Goal: Transaction & Acquisition: Purchase product/service

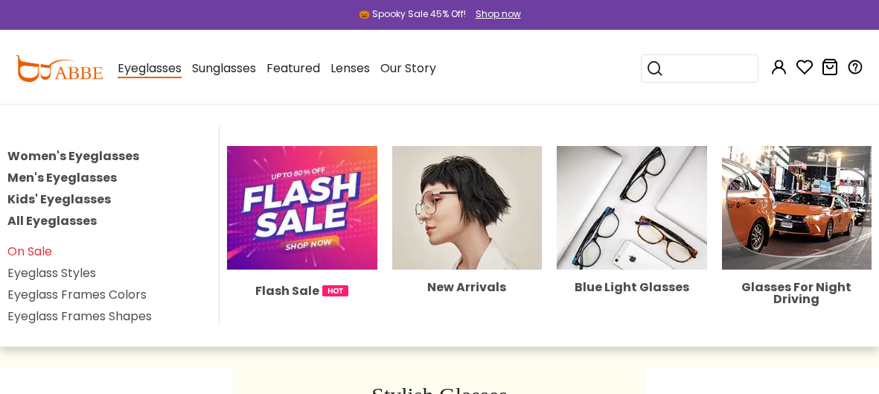
click at [48, 200] on link "Kids' Eyeglasses" at bounding box center [58, 199] width 103 height 17
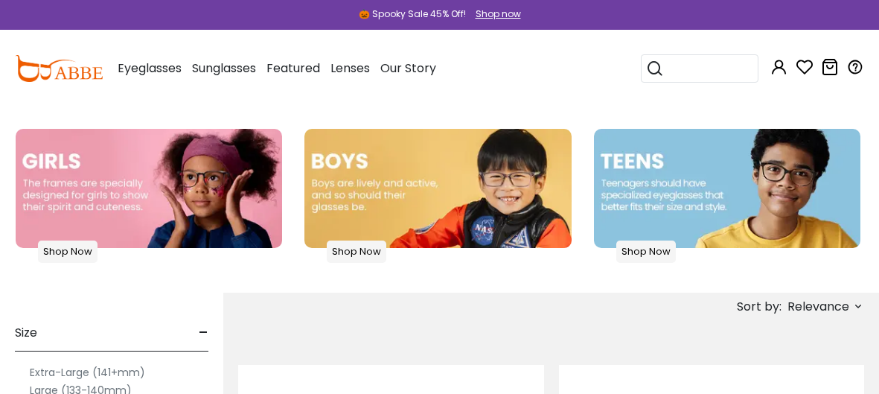
click at [377, 252] on p "Shop Now" at bounding box center [357, 251] width 60 height 22
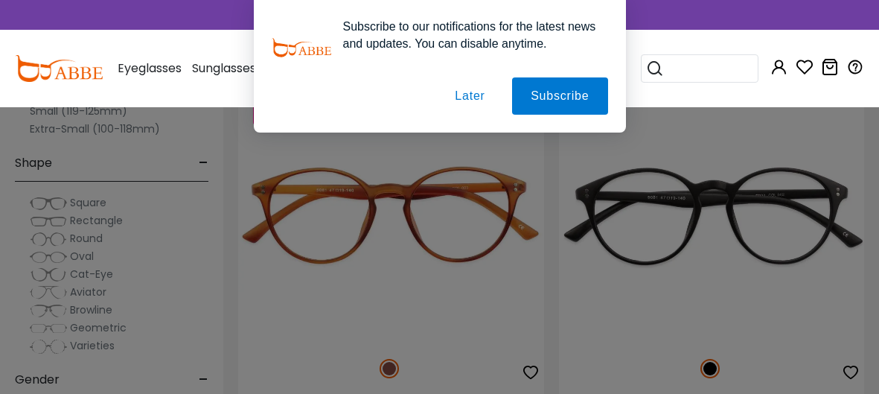
scroll to position [2185, 0]
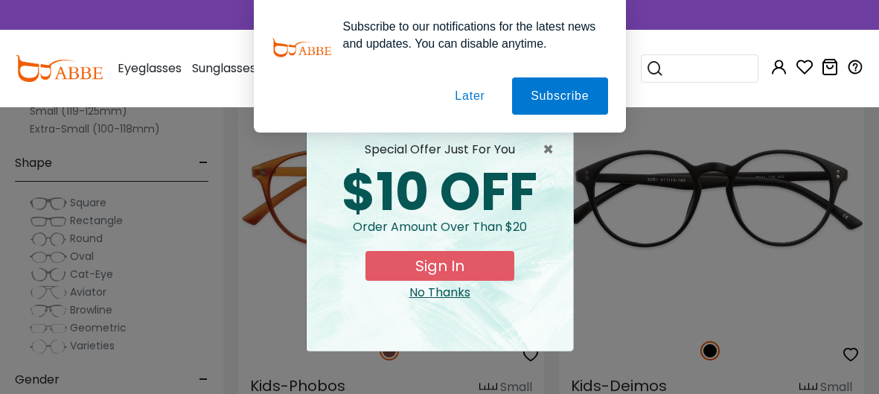
click at [438, 261] on button "Sign In" at bounding box center [440, 266] width 149 height 30
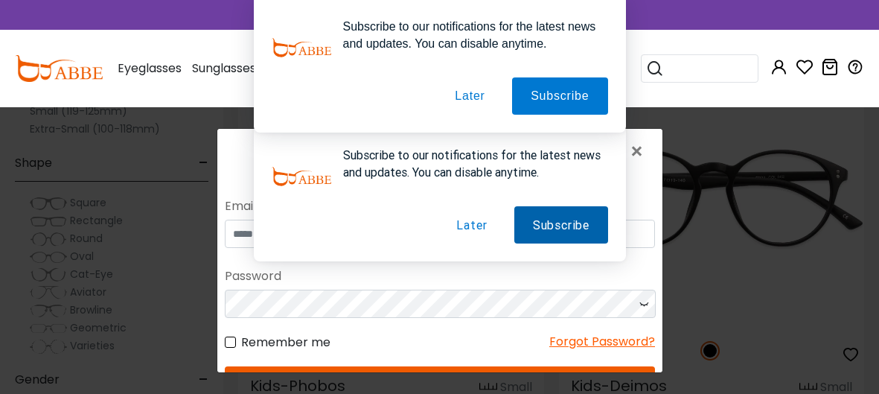
click at [547, 226] on button "Subscribe" at bounding box center [561, 224] width 94 height 37
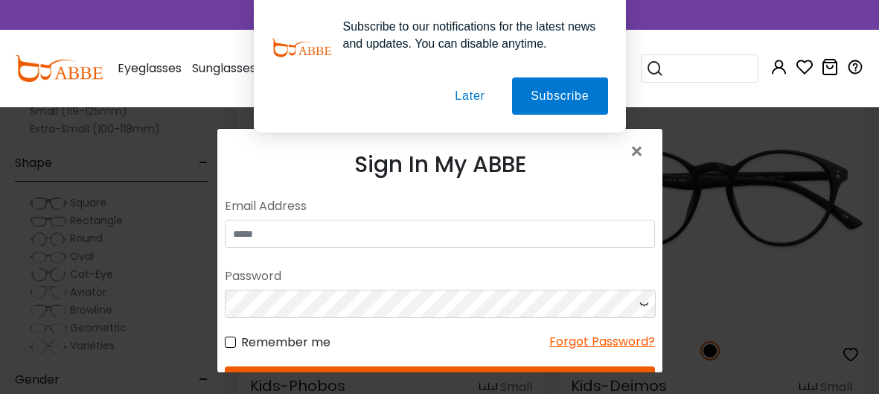
click at [408, 343] on div "Remember me Forgot Password?" at bounding box center [439, 334] width 430 height 34
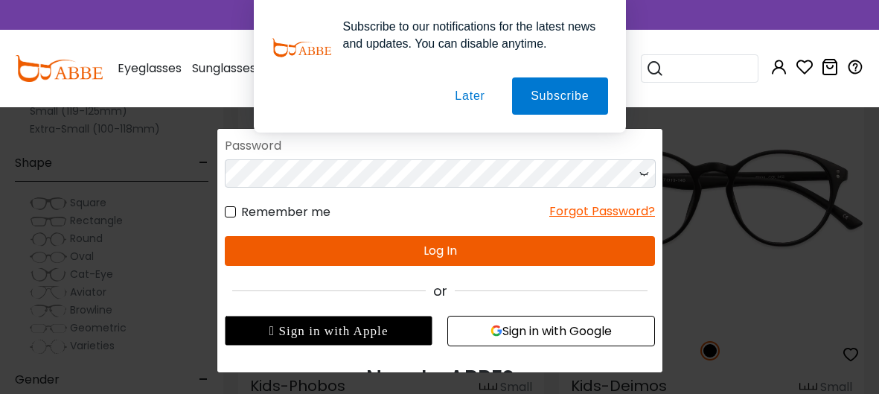
scroll to position [192, 0]
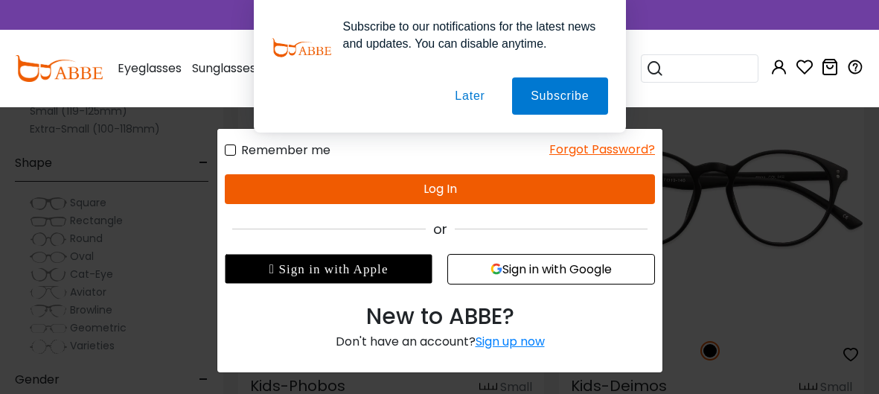
click at [494, 340] on div "Sign up now" at bounding box center [509, 341] width 69 height 17
click at [462, 100] on button "Later" at bounding box center [469, 95] width 67 height 37
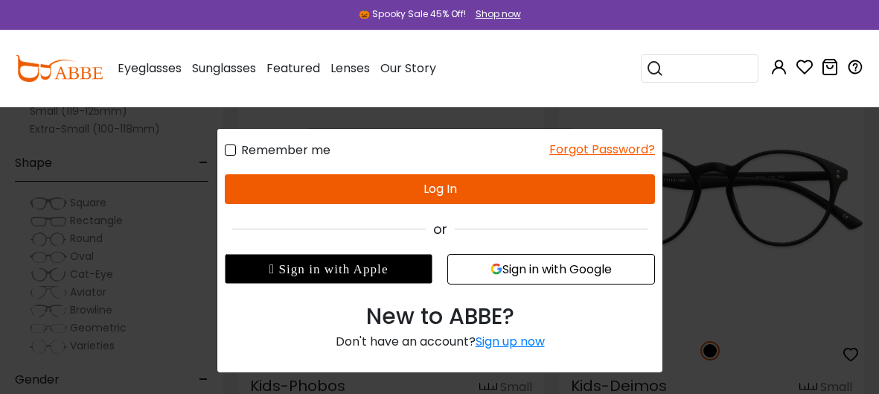
click at [504, 340] on div "Sign up now" at bounding box center [509, 341] width 69 height 17
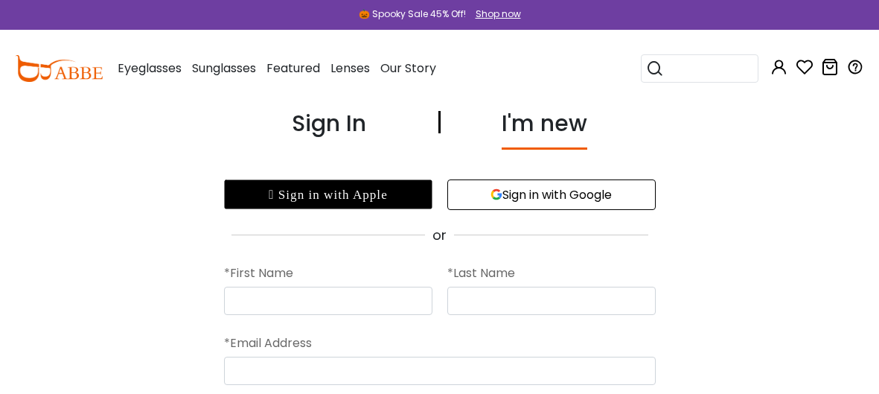
scroll to position [2, 0]
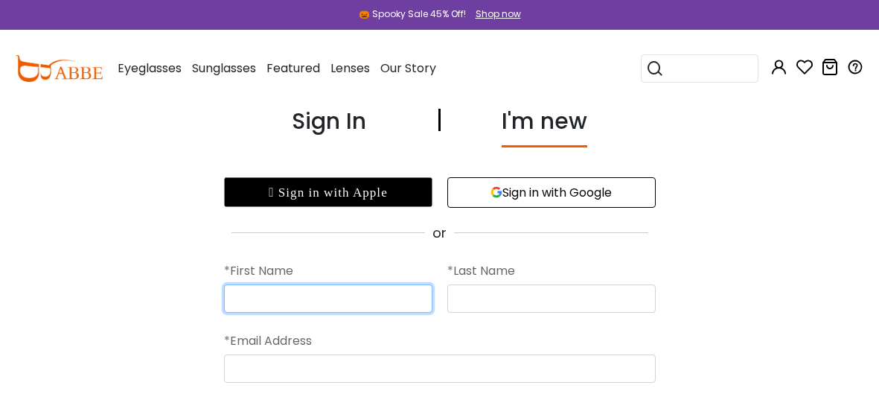
click at [296, 310] on input "text" at bounding box center [328, 298] width 208 height 28
type input "*****"
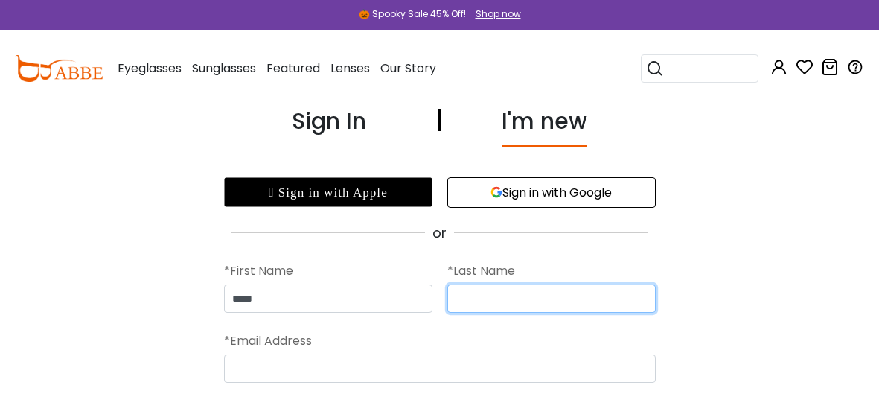
type input "*"
type input "*******"
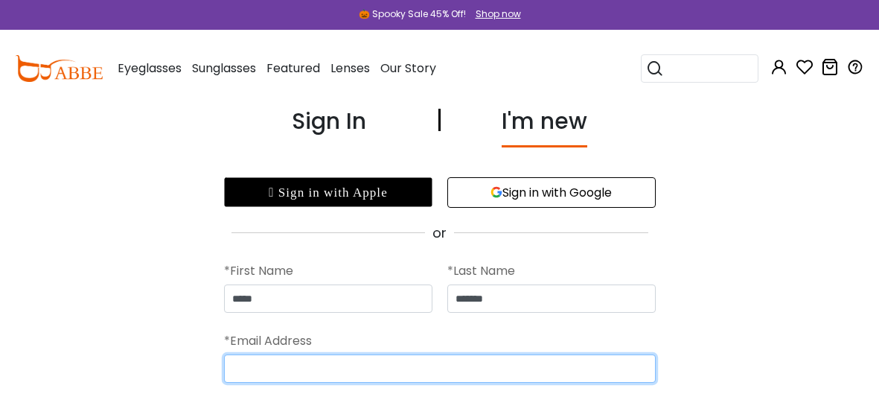
click at [415, 364] on input "email" at bounding box center [440, 368] width 432 height 28
type input "**********"
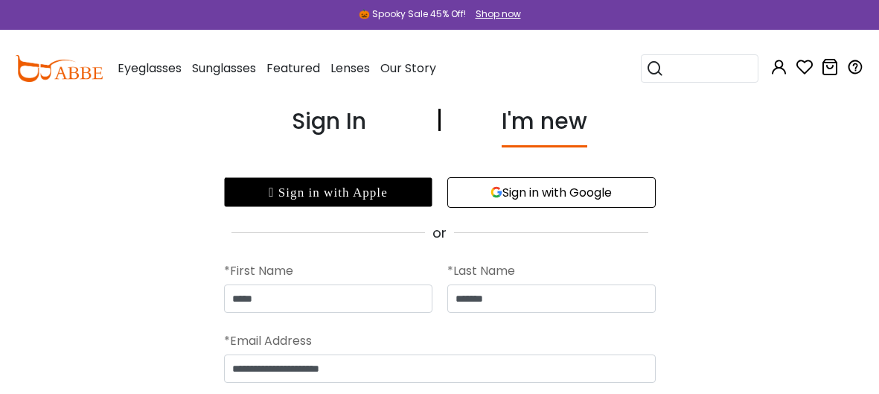
click at [780, 317] on div "**********" at bounding box center [439, 366] width 879 height 525
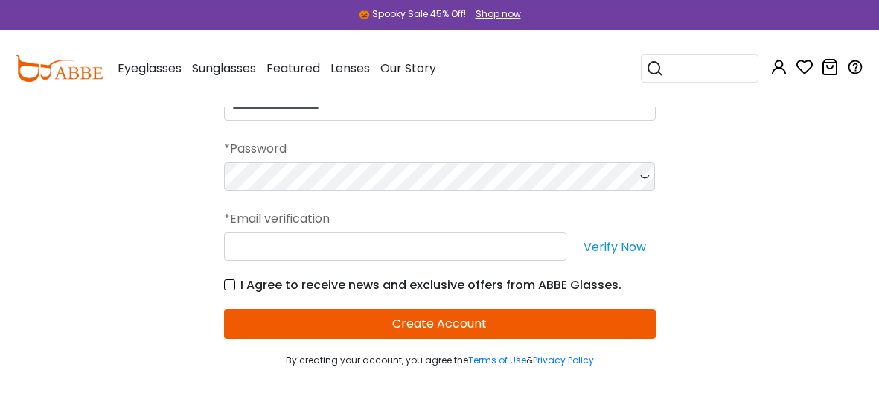
scroll to position [267, 0]
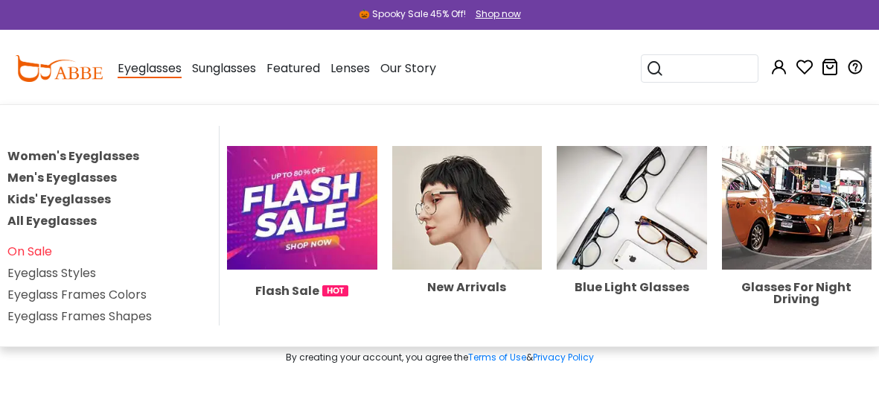
click at [63, 197] on link "Kids' Eyeglasses" at bounding box center [58, 199] width 103 height 17
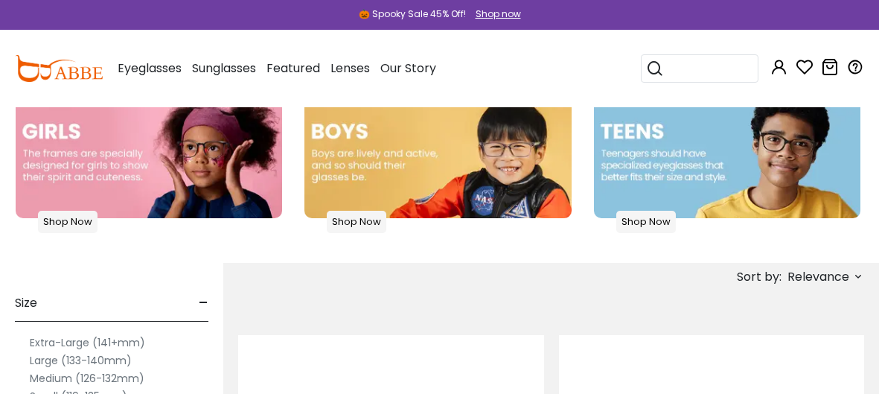
click at [542, 137] on img at bounding box center [438, 158] width 267 height 119
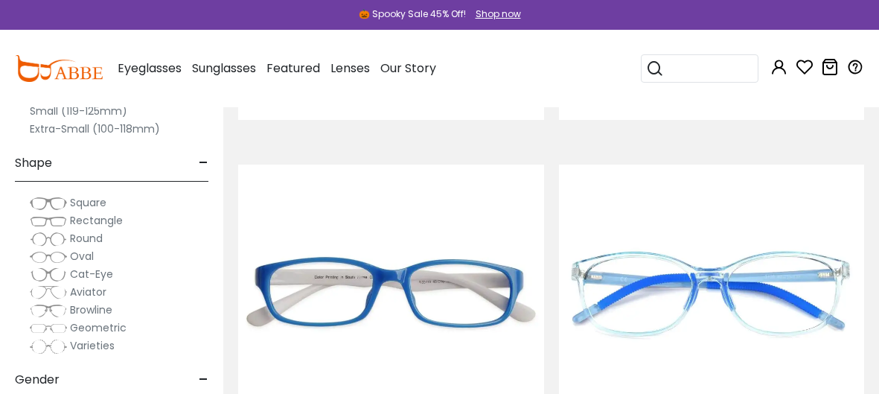
scroll to position [3795, 0]
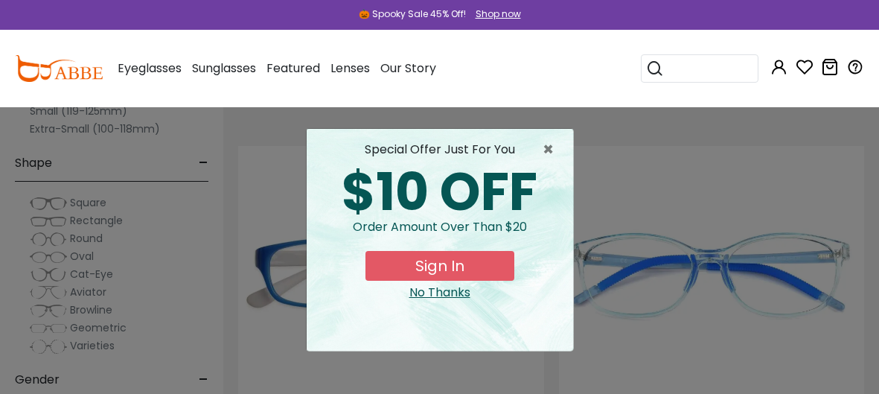
click at [878, 214] on html "Eyeglasses Thanks for your subscription Please use coupon code " NEWCOMER " to …" at bounding box center [439, 103] width 879 height 7796
click at [546, 150] on span "×" at bounding box center [552, 150] width 19 height 18
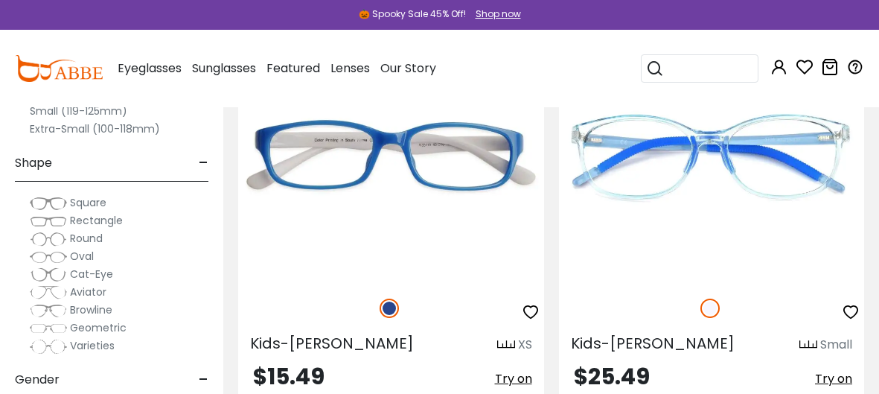
scroll to position [3922, 0]
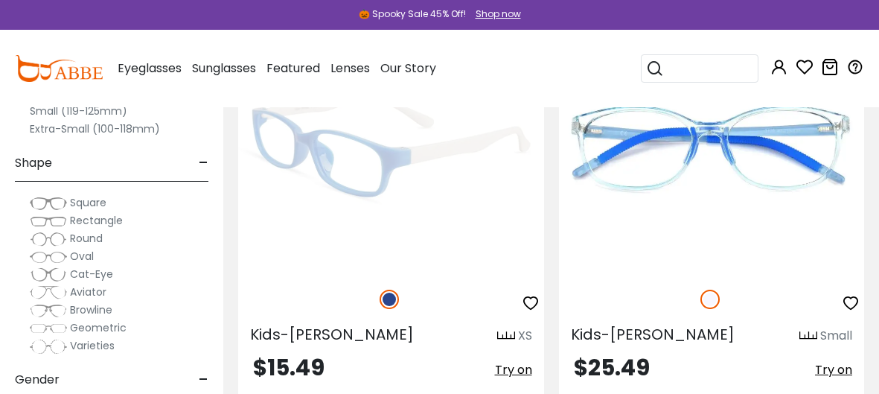
click at [424, 183] on img at bounding box center [391, 146] width 306 height 255
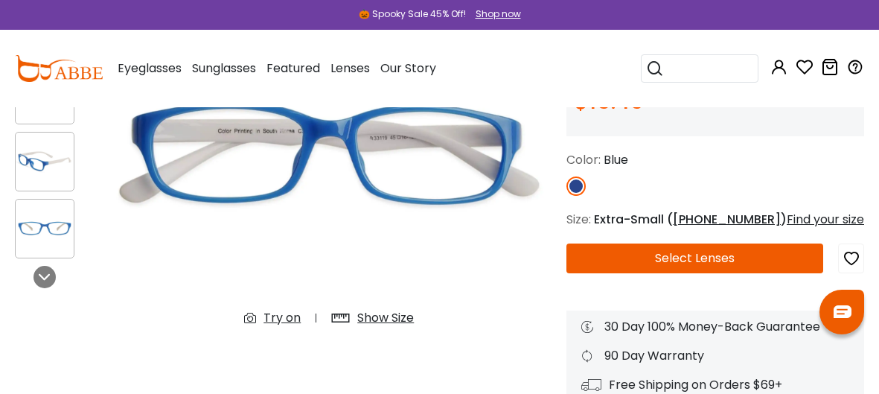
scroll to position [219, 0]
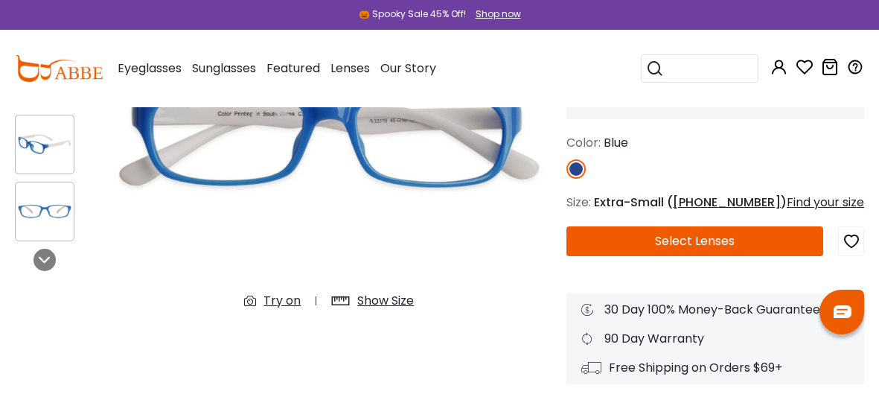
click at [695, 244] on button "Select Lenses" at bounding box center [695, 241] width 257 height 30
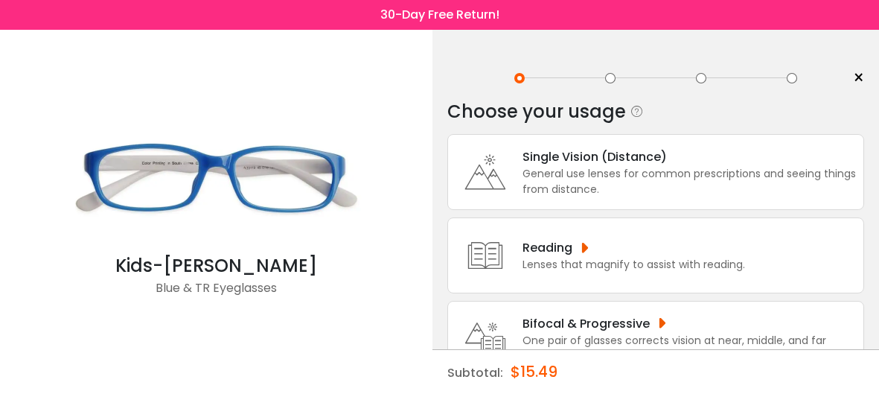
click at [870, 103] on div "< × Choose your usage Single Vision (Distance) This lens helps you see details …" at bounding box center [656, 282] width 447 height 505
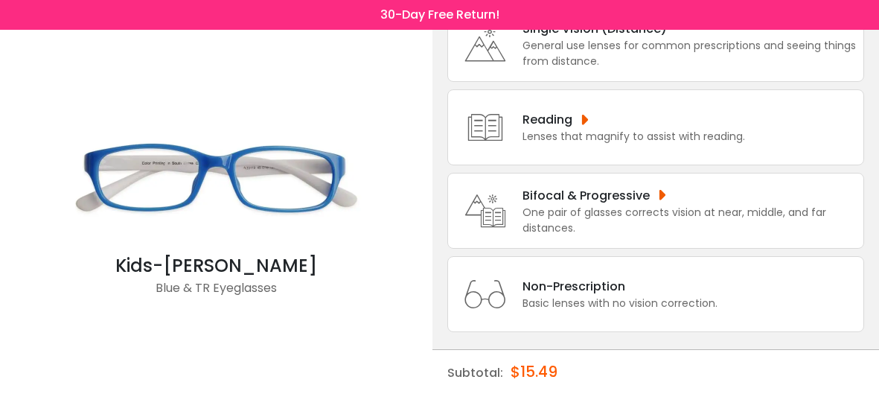
scroll to position [138, 0]
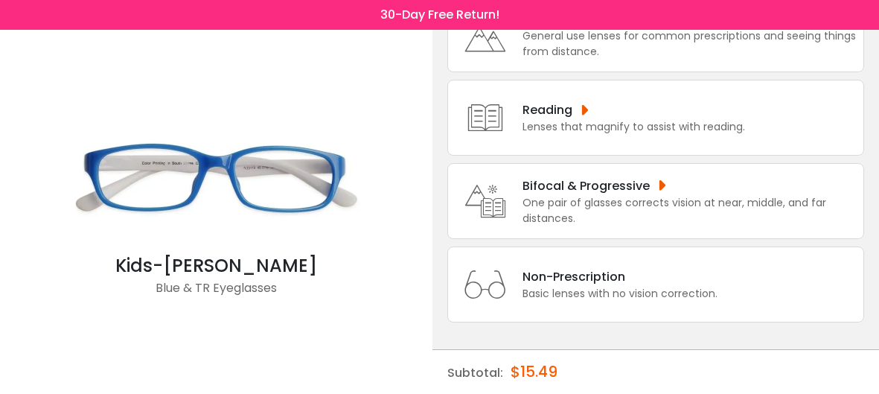
click at [576, 301] on div "Non-Prescription Basic lenses with no vision correction." at bounding box center [655, 284] width 417 height 76
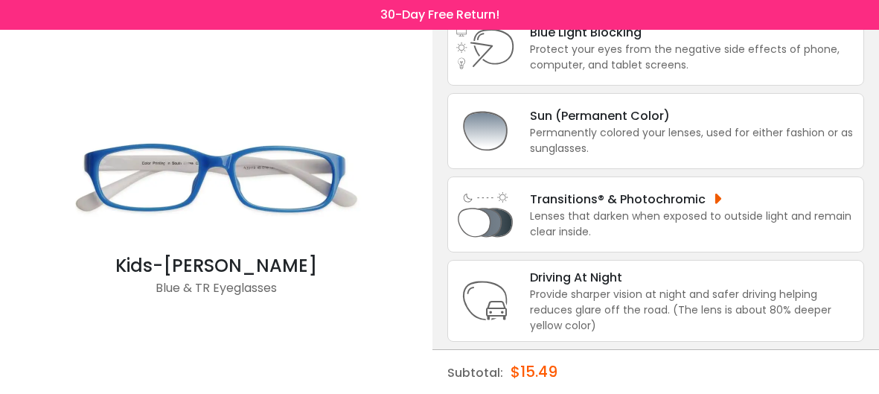
scroll to position [238, 0]
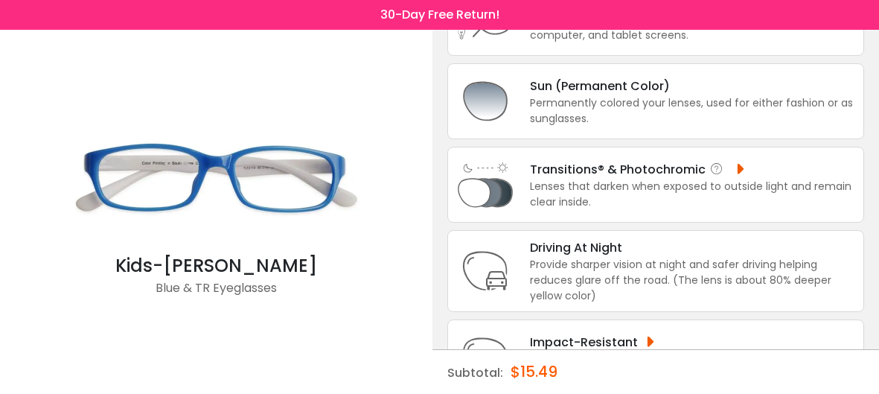
click at [712, 147] on div "Transitions® & Photochromic Lenses that darken when exposed to outside light an…" at bounding box center [655, 185] width 417 height 76
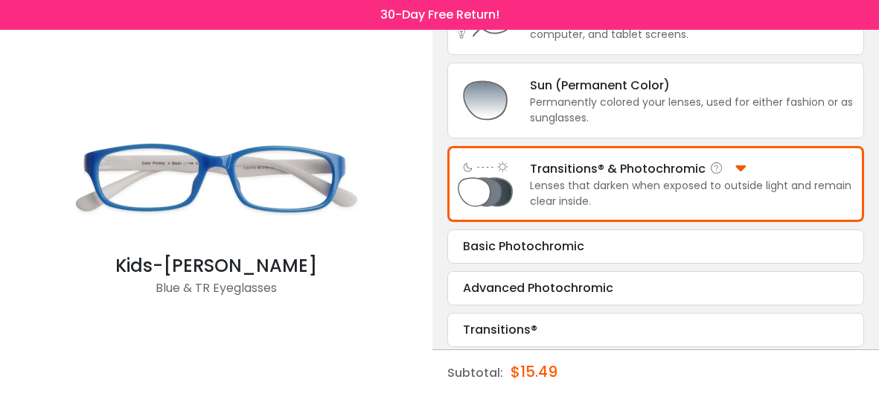
scroll to position [239, 0]
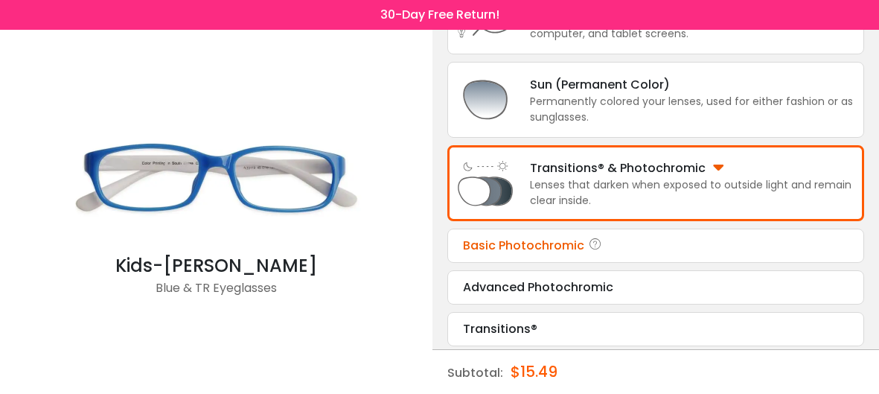
click at [654, 238] on div "Basic Photochromic" at bounding box center [656, 246] width 386 height 18
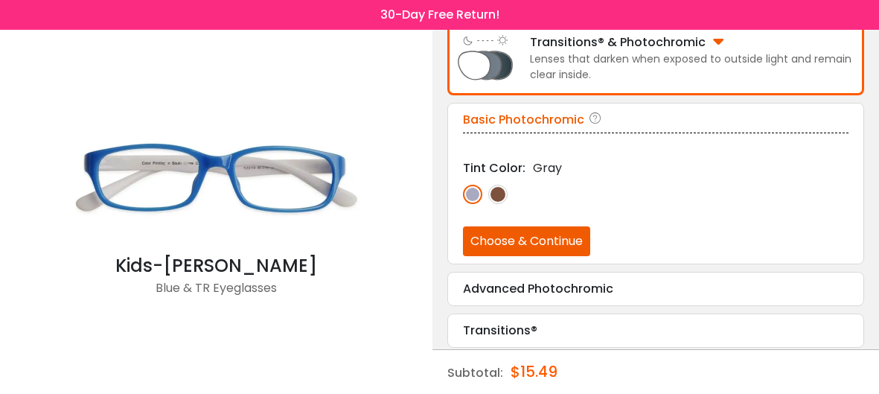
scroll to position [366, 0]
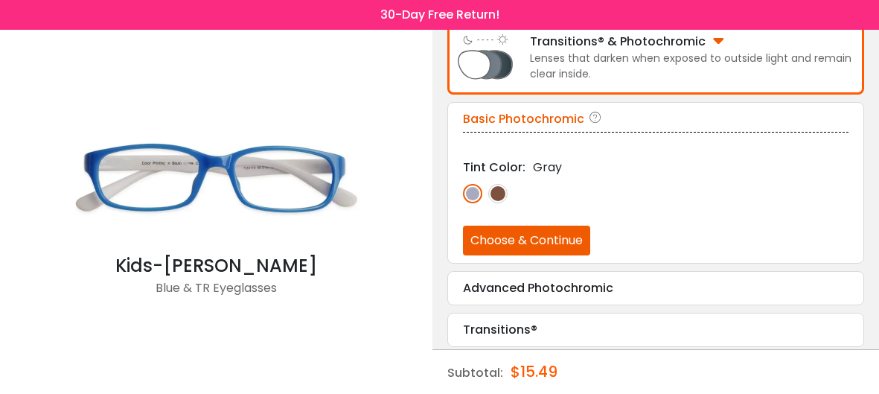
click at [551, 236] on button "Choose & Continue" at bounding box center [526, 241] width 127 height 30
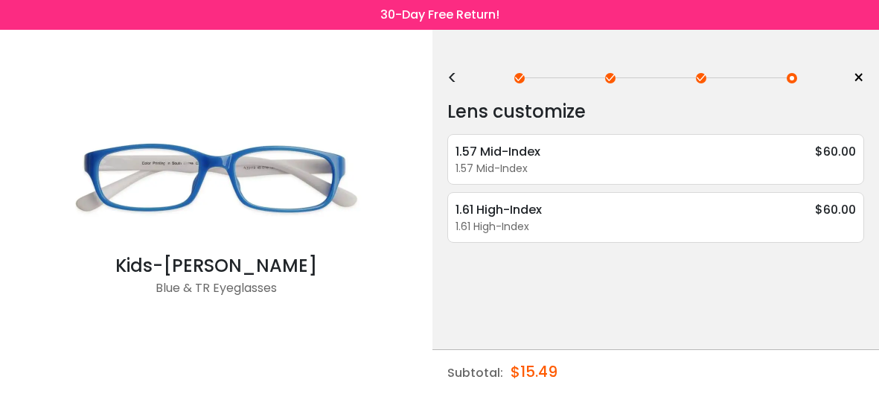
scroll to position [0, 0]
click at [686, 223] on div "1.61 High-Index" at bounding box center [656, 227] width 401 height 16
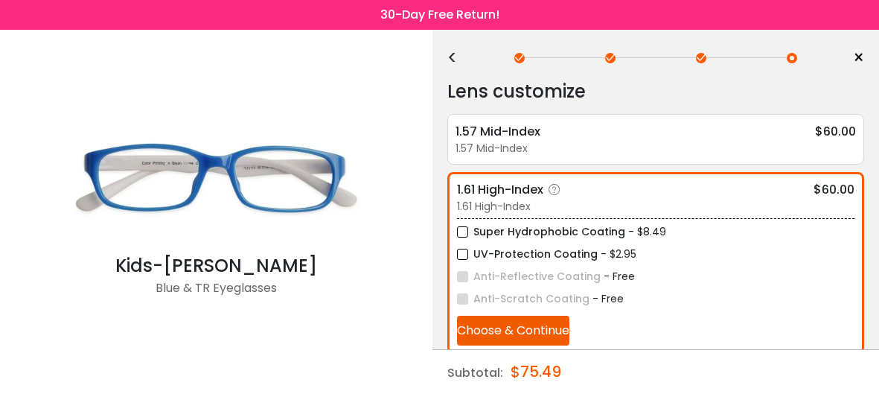
scroll to position [21, 0]
click at [610, 140] on div "1.57 Mid-Index" at bounding box center [656, 148] width 401 height 16
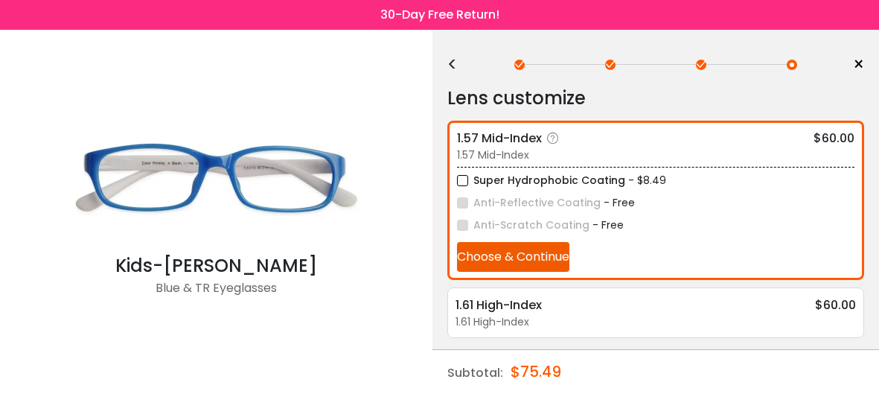
scroll to position [13, 0]
click at [517, 264] on button "Choose & Continue" at bounding box center [513, 258] width 112 height 30
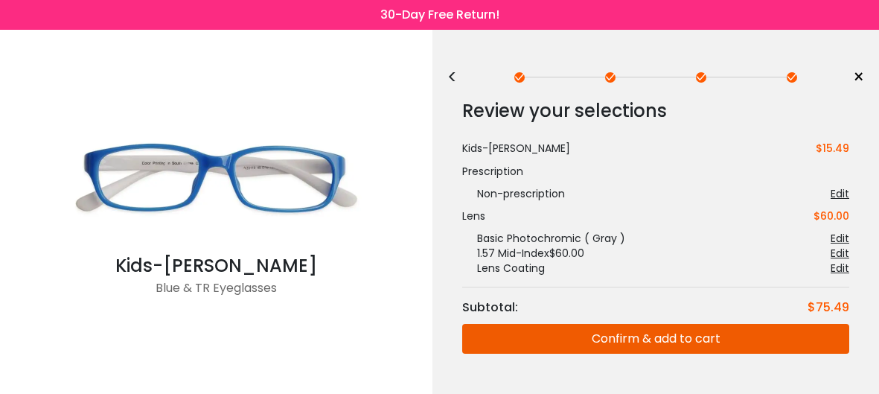
scroll to position [0, 0]
